Goal: Information Seeking & Learning: Learn about a topic

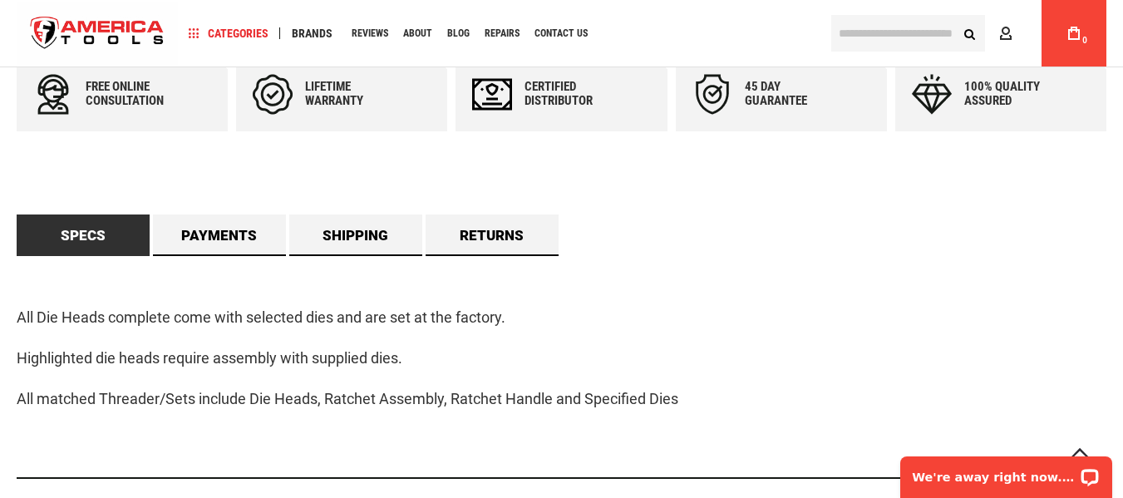
scroll to position [831, 0]
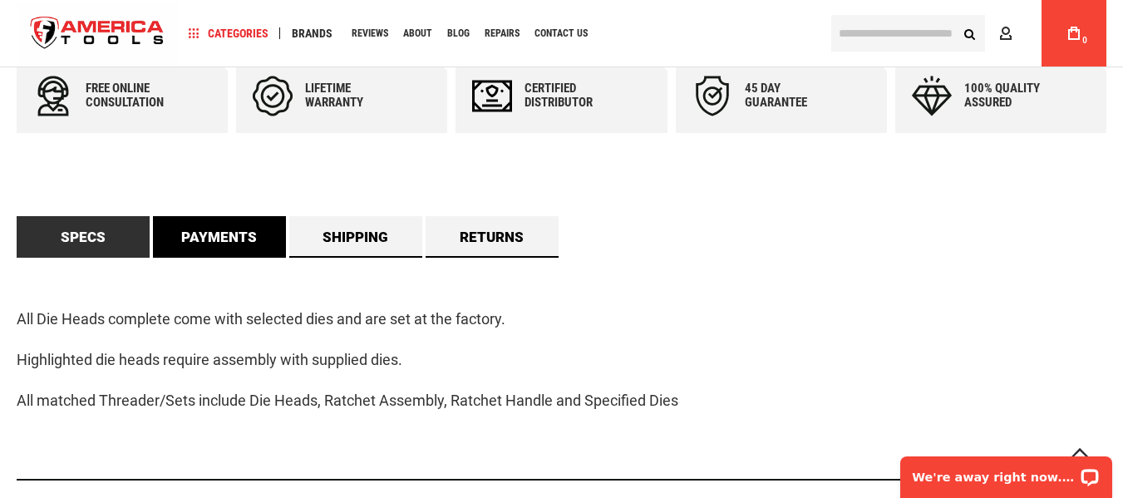
click at [180, 248] on link "Payments" at bounding box center [219, 237] width 133 height 42
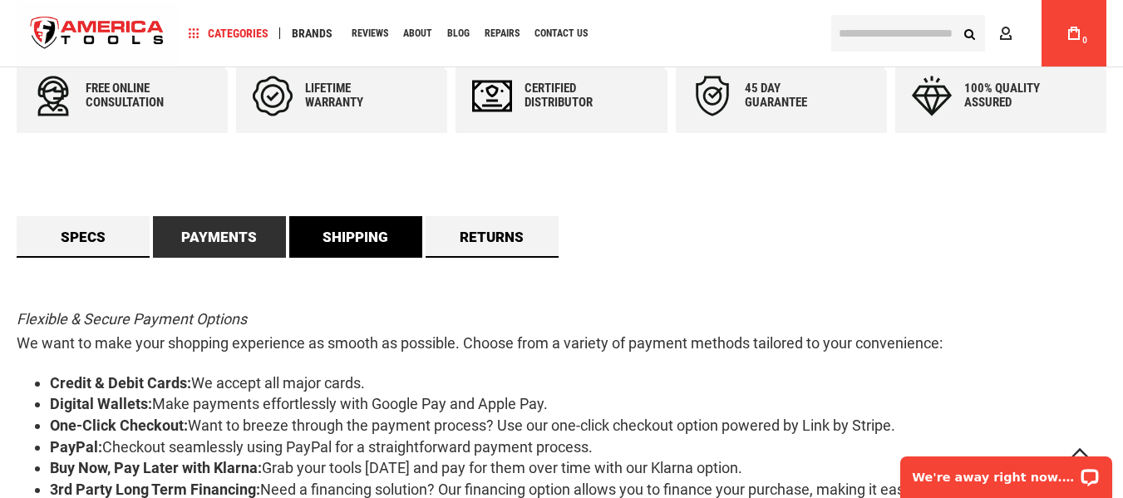
click at [364, 243] on link "Shipping" at bounding box center [355, 237] width 133 height 42
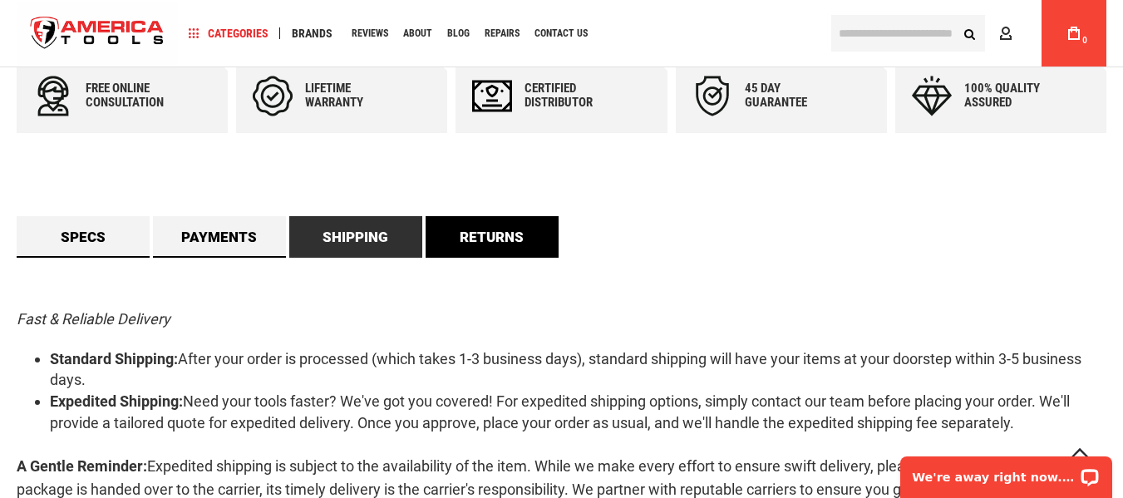
click at [508, 246] on link "Returns" at bounding box center [491, 237] width 133 height 42
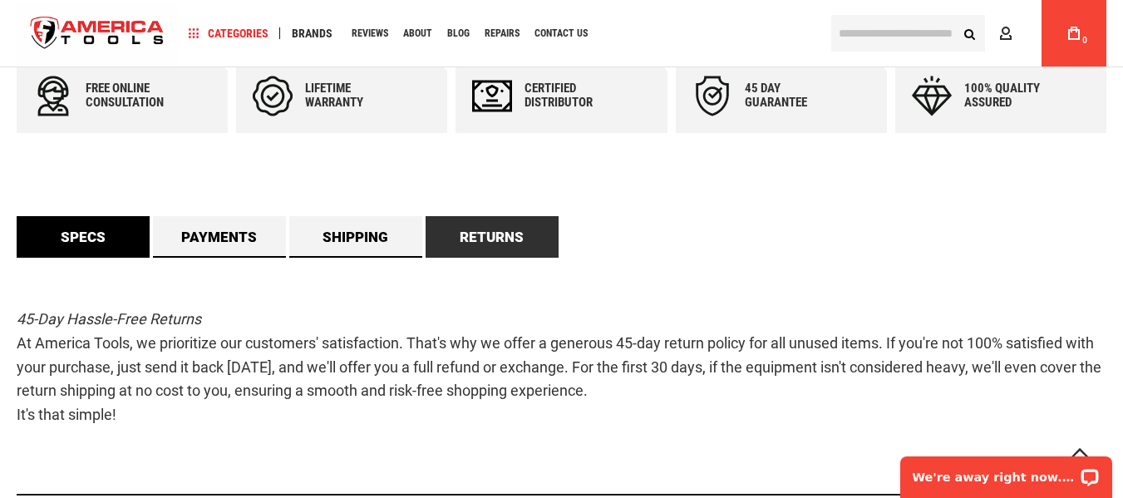
click at [123, 234] on link "Specs" at bounding box center [83, 237] width 133 height 42
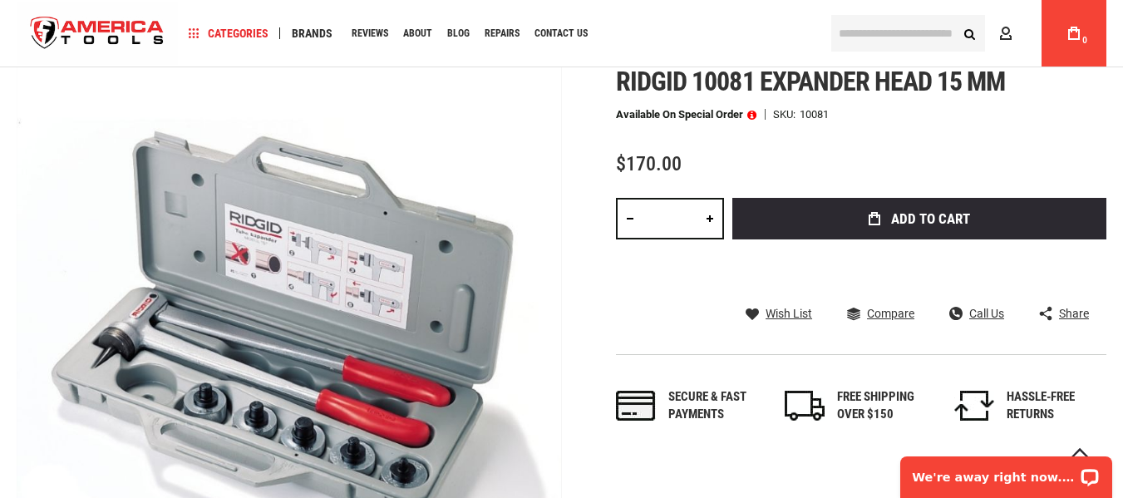
scroll to position [98, 0]
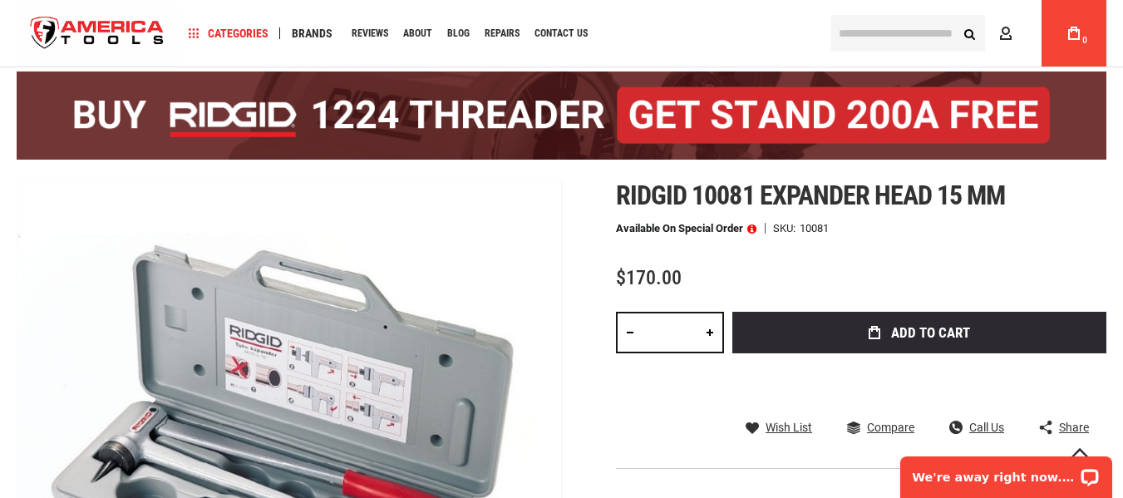
click at [669, 199] on span "Ridgid 10081 expander head 15 mm" at bounding box center [810, 195] width 389 height 32
click at [456, 400] on div at bounding box center [561, 400] width 1123 height 0
click at [814, 229] on div "10081" at bounding box center [813, 228] width 29 height 11
click at [471, 400] on div at bounding box center [561, 400] width 1123 height 0
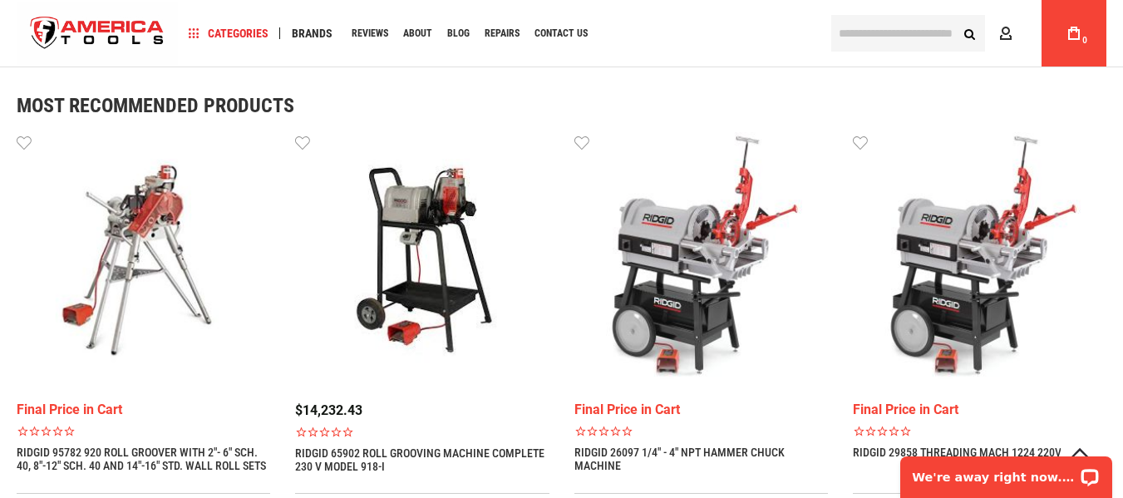
scroll to position [1511, 0]
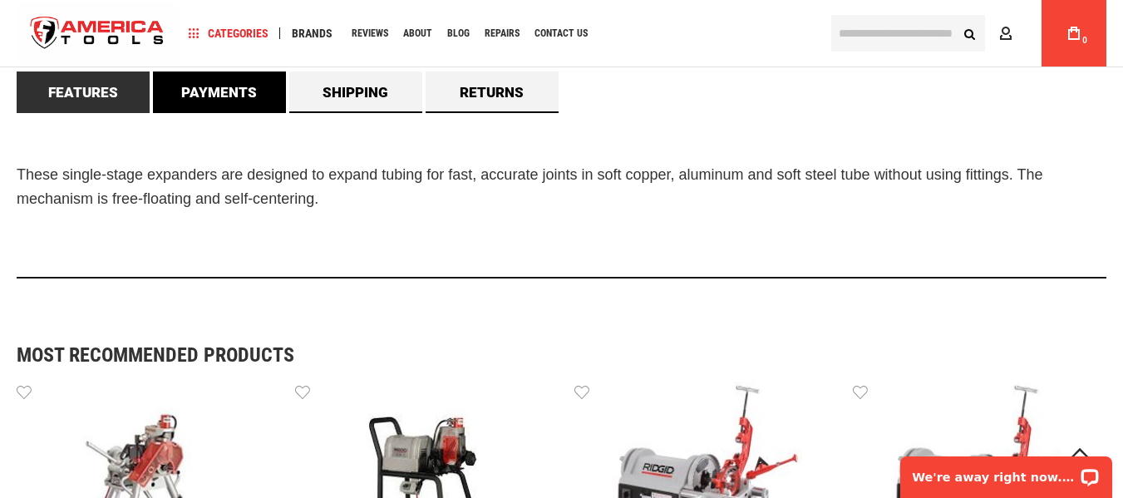
click at [213, 101] on link "Payments" at bounding box center [219, 92] width 133 height 42
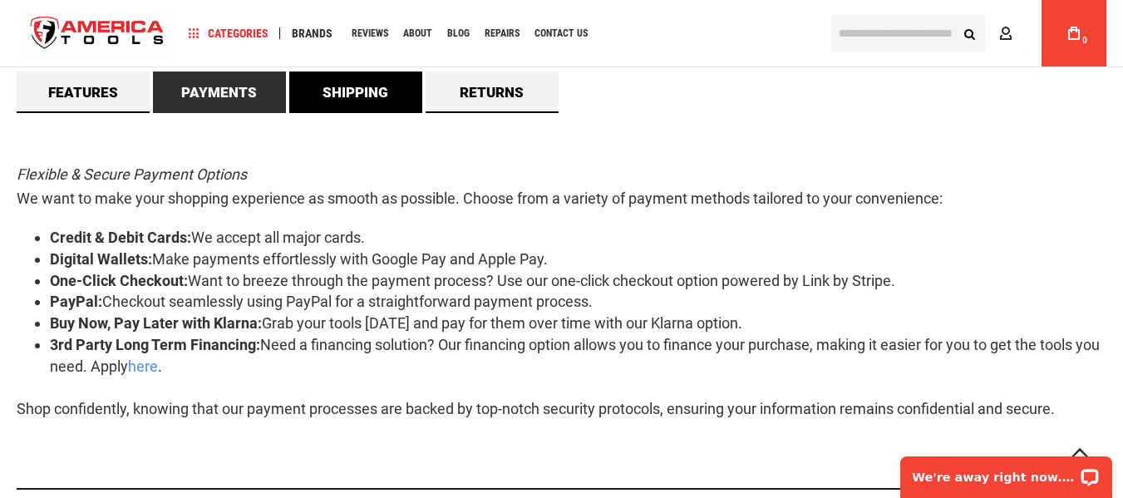
click at [381, 92] on link "Shipping" at bounding box center [355, 92] width 133 height 42
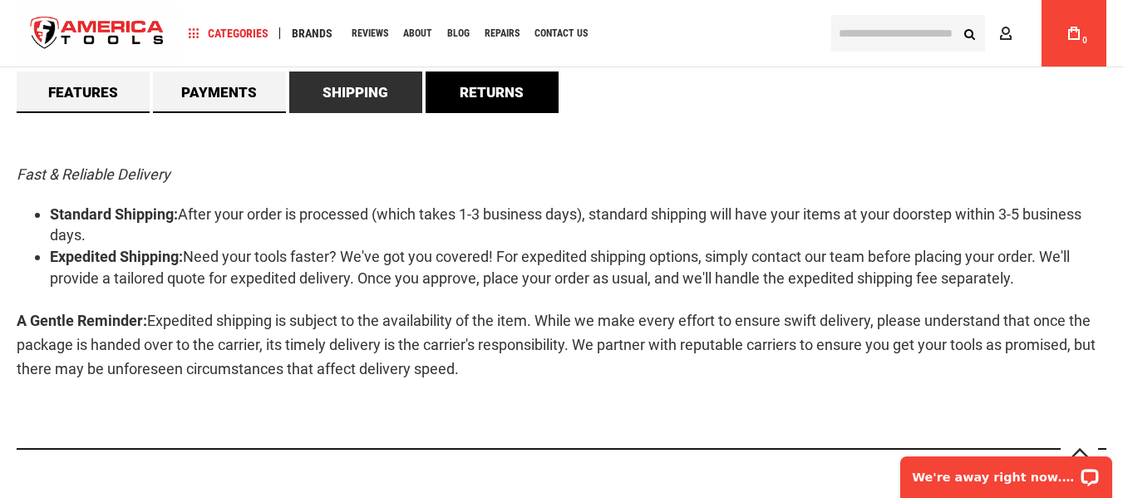
click at [497, 90] on link "Returns" at bounding box center [491, 92] width 133 height 42
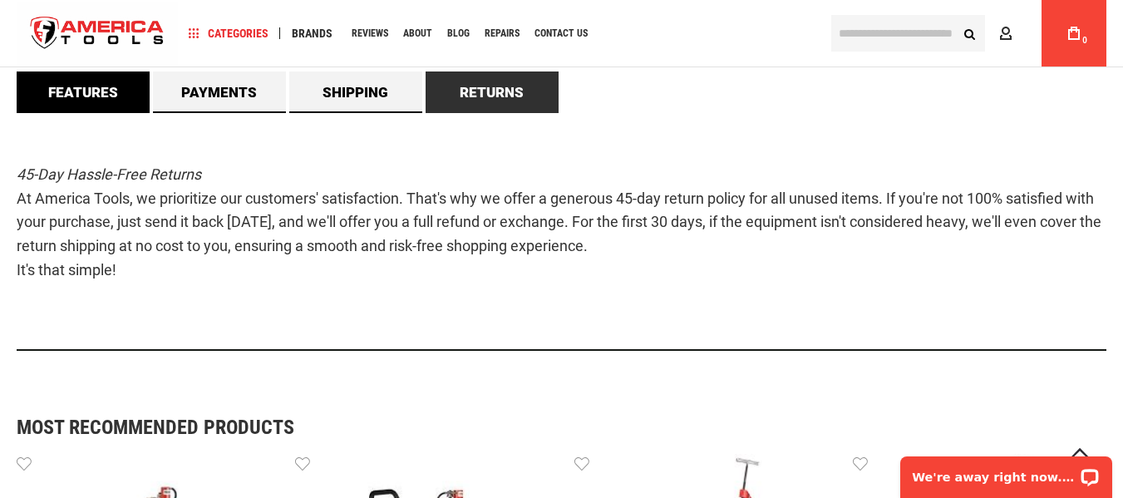
click at [100, 101] on link "Features" at bounding box center [83, 92] width 133 height 42
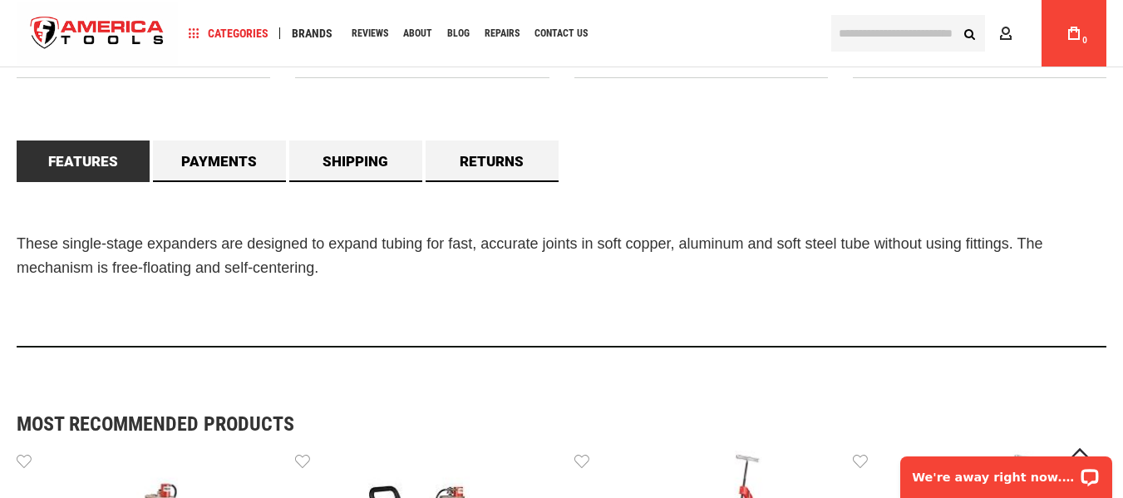
scroll to position [1428, 0]
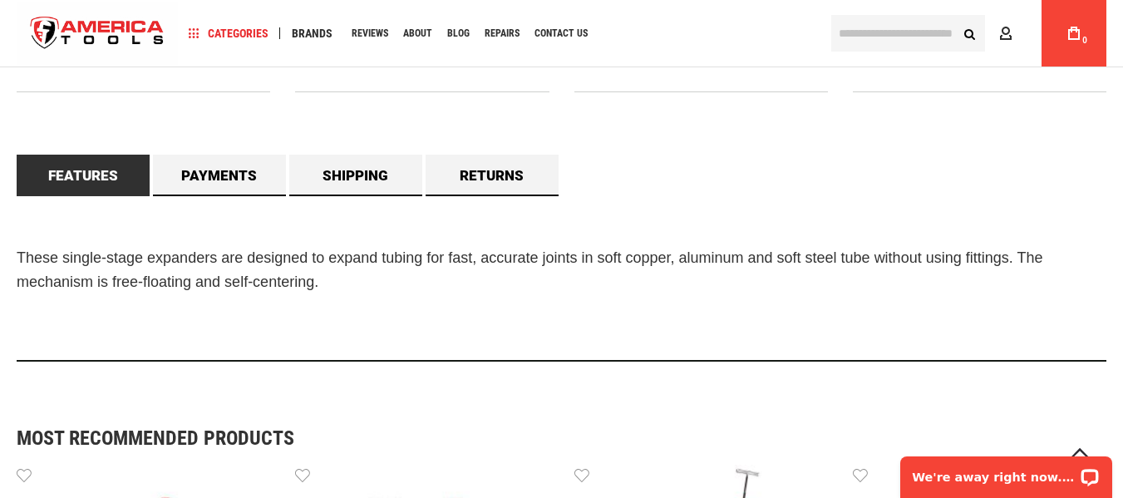
click at [264, 288] on span "These single-stage expanders are designed to expand tubing for fast, accurate j…" at bounding box center [529, 269] width 1025 height 41
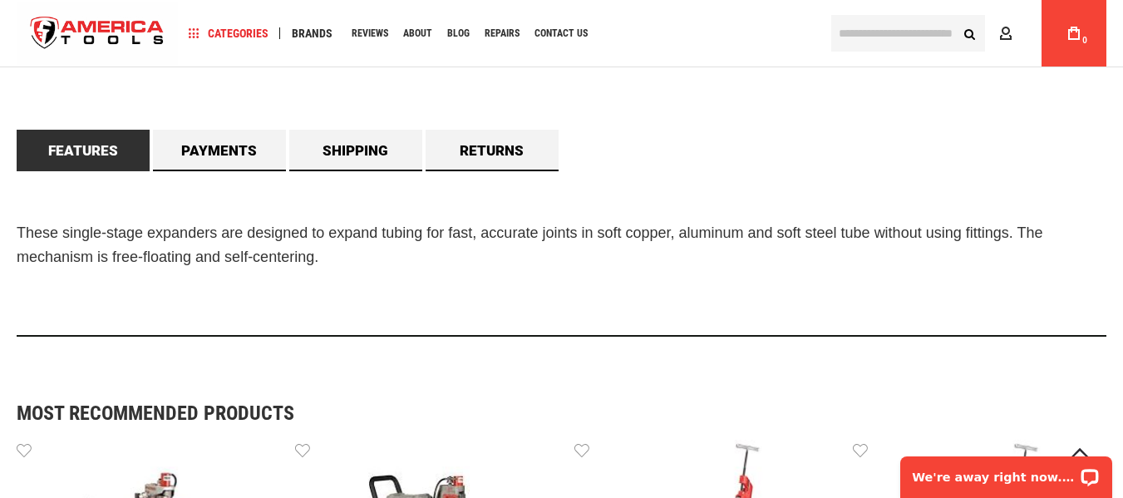
scroll to position [1460, 0]
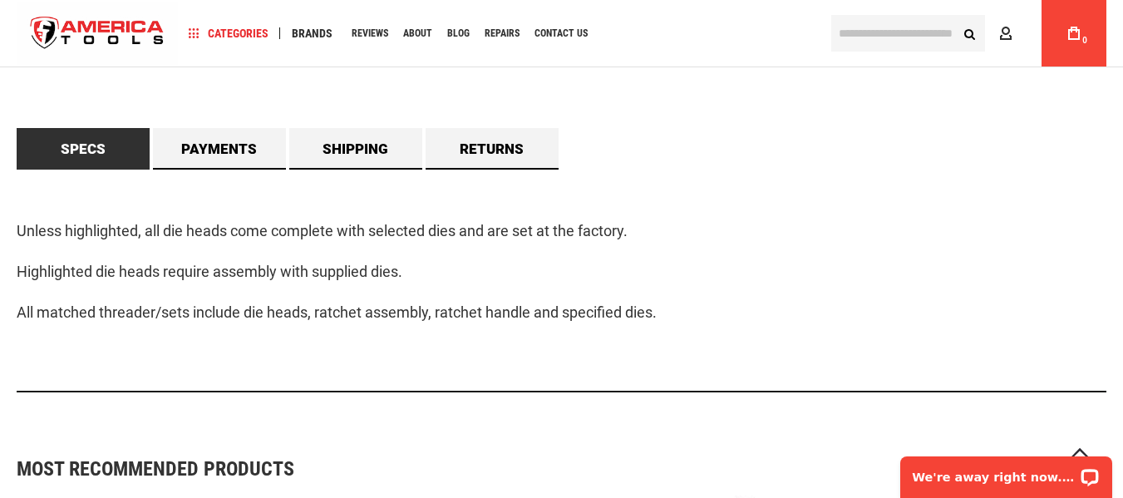
scroll to position [997, 0]
